Goal: Task Accomplishment & Management: Manage account settings

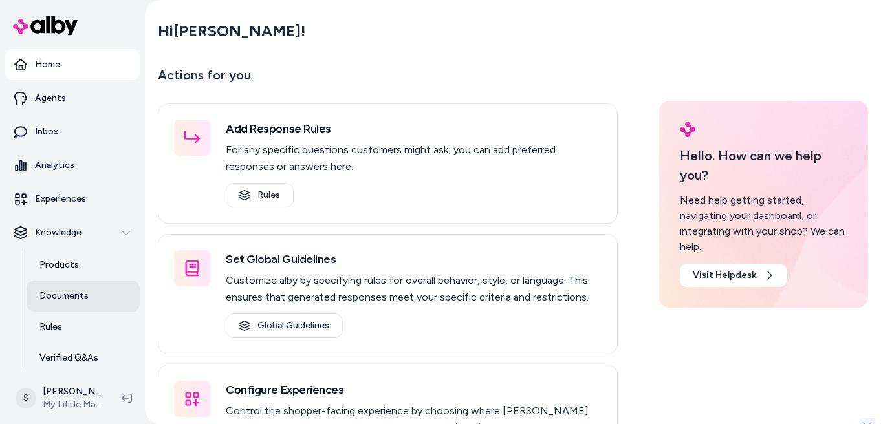
click at [64, 293] on p "Documents" at bounding box center [63, 296] width 49 height 13
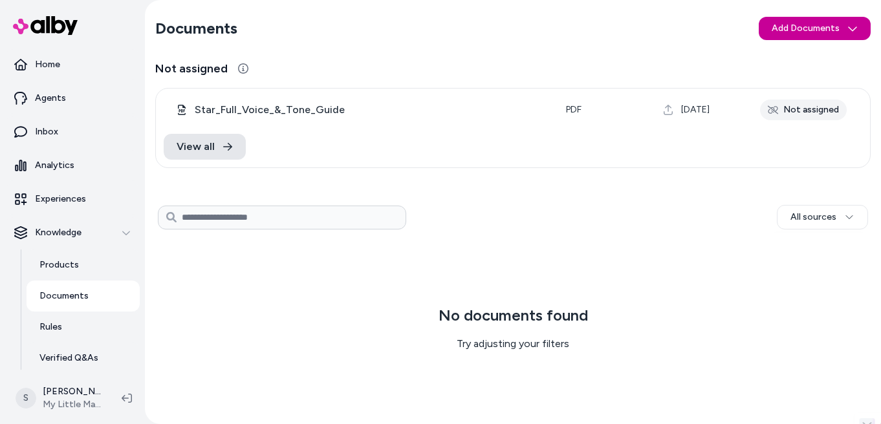
click at [800, 30] on html "Save * Home Agents Inbox Analytics Experiences Knowledge Products Documents Rul…" at bounding box center [440, 212] width 881 height 424
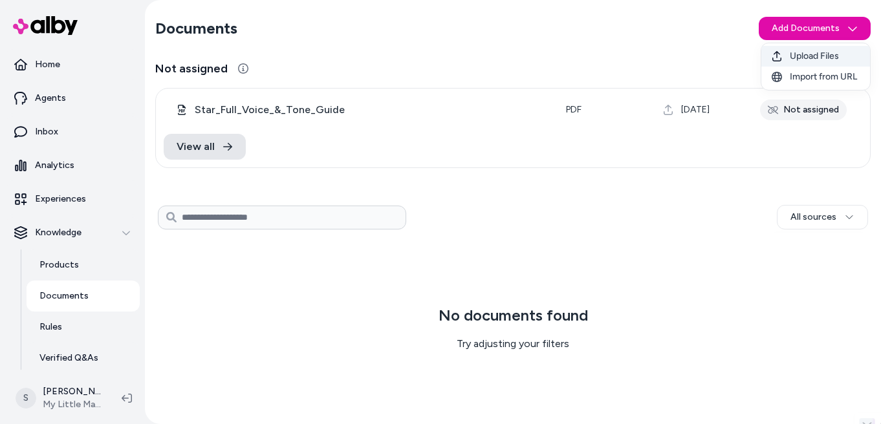
click at [804, 58] on span "Upload Files" at bounding box center [814, 56] width 49 height 13
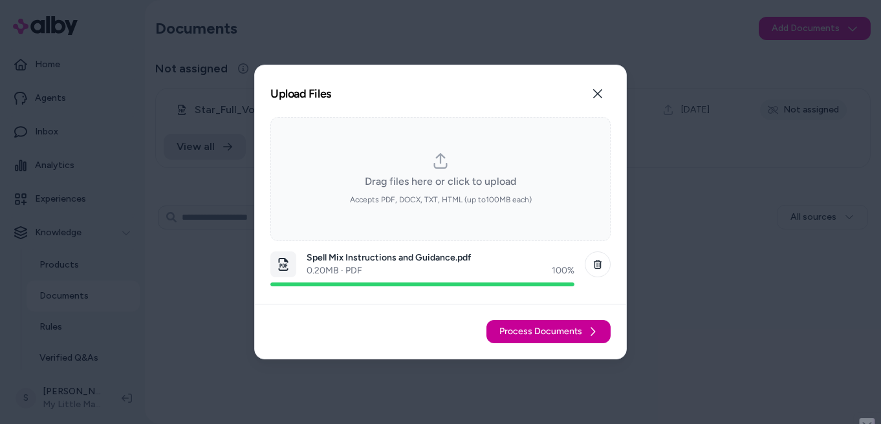
click at [547, 335] on span "Process Documents" at bounding box center [540, 331] width 83 height 13
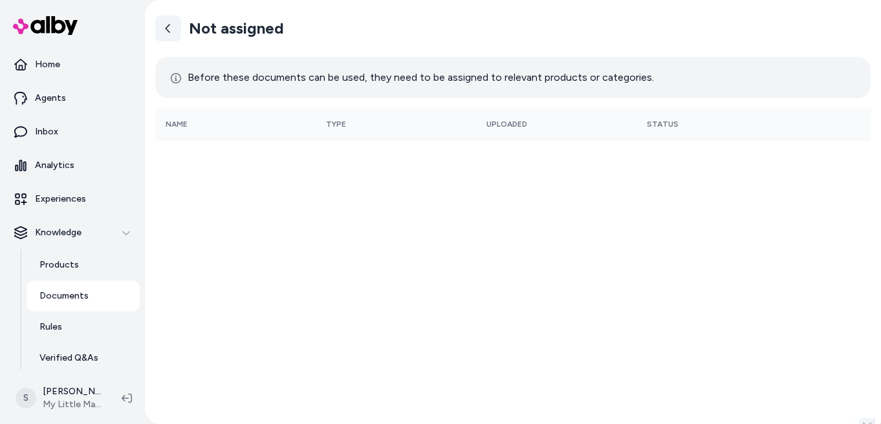
click at [171, 31] on icon at bounding box center [168, 28] width 10 height 10
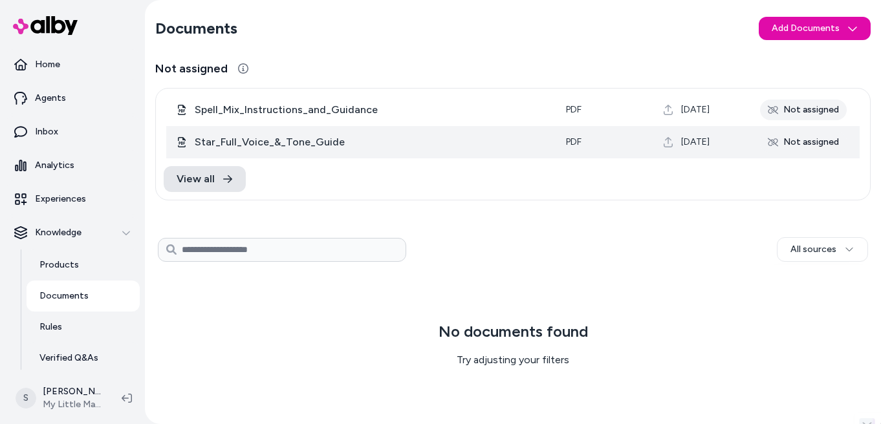
click at [777, 145] on icon at bounding box center [773, 142] width 10 height 10
click at [771, 141] on icon at bounding box center [773, 142] width 10 height 8
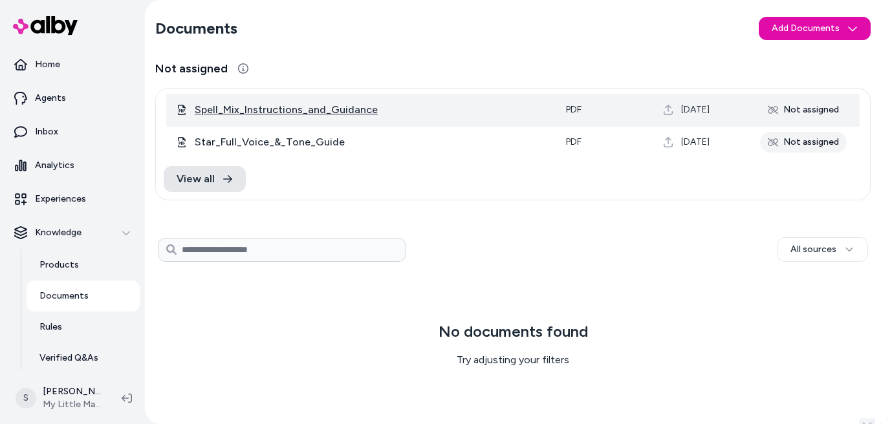
click at [294, 109] on span "Spell_Mix_Instructions_and_Guidance" at bounding box center [370, 110] width 351 height 16
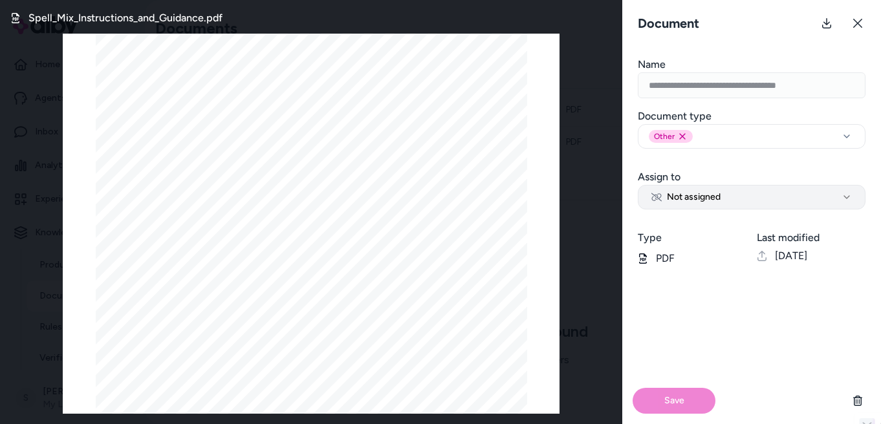
click at [711, 197] on span "Not assigned" at bounding box center [685, 197] width 69 height 13
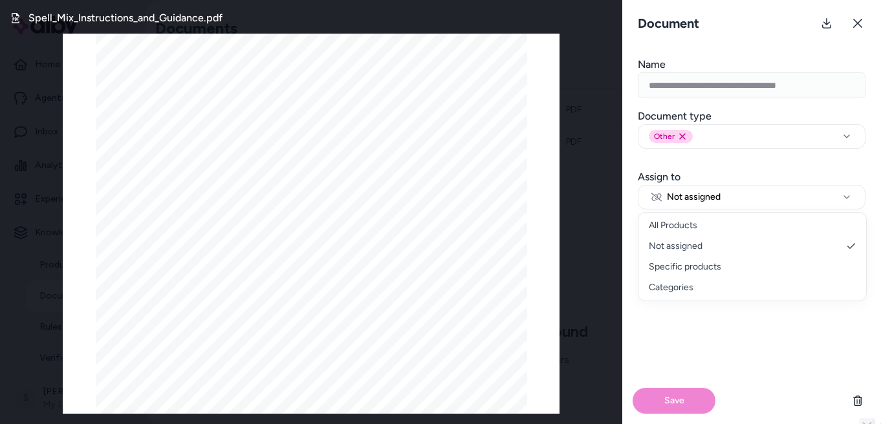
select select "********"
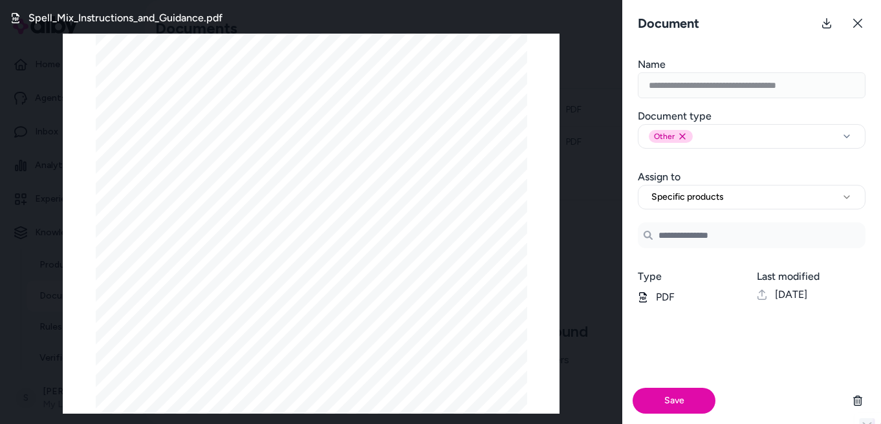
click at [709, 238] on input "Search Products" at bounding box center [752, 235] width 228 height 26
type input "*"
click at [722, 201] on span "Specific products" at bounding box center [687, 197] width 72 height 13
click at [676, 133] on div "Other Remove other option" at bounding box center [671, 136] width 44 height 13
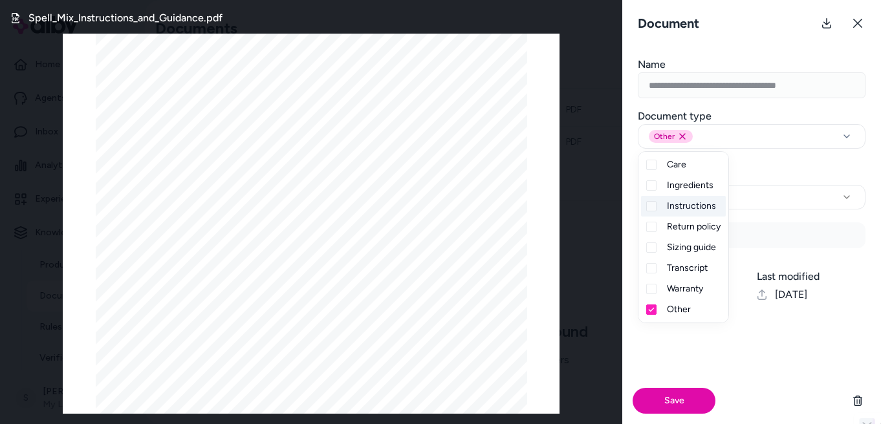
click at [694, 207] on span "Instructions" at bounding box center [691, 206] width 49 height 13
click at [659, 308] on div "Other" at bounding box center [683, 309] width 85 height 21
click at [720, 48] on div "**********" at bounding box center [751, 212] width 259 height 424
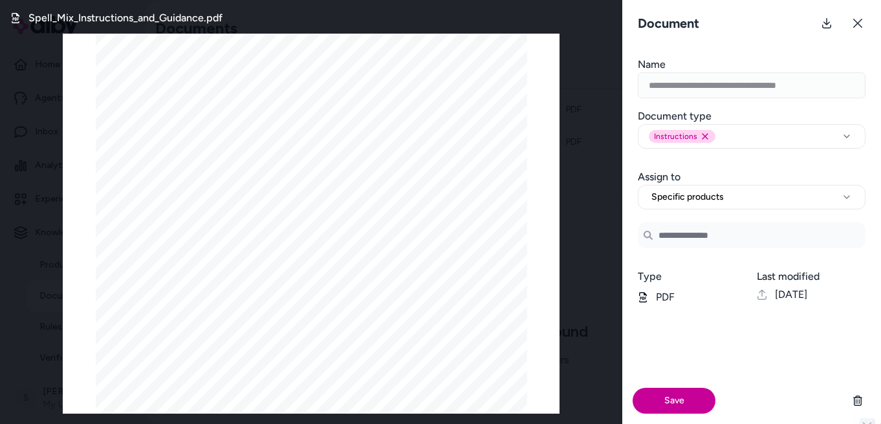
click at [693, 404] on button "Save" at bounding box center [674, 401] width 83 height 26
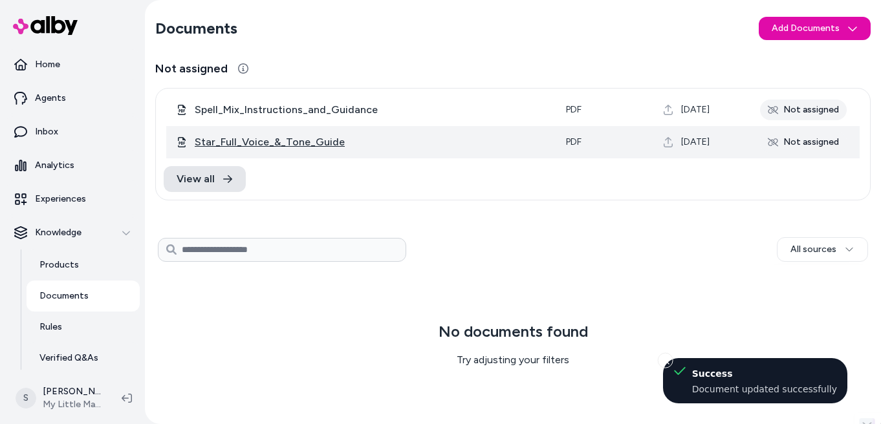
click at [292, 144] on span "Star_Full_Voice_&_Tone_Guide" at bounding box center [370, 143] width 351 height 16
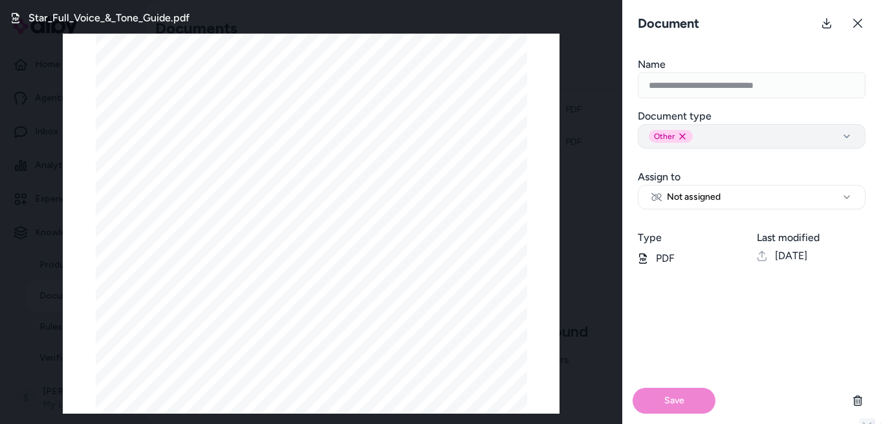
click at [703, 131] on div "Other Remove other option" at bounding box center [752, 136] width 206 height 13
click at [856, 25] on icon at bounding box center [857, 23] width 9 height 9
